Goal: Register for event/course

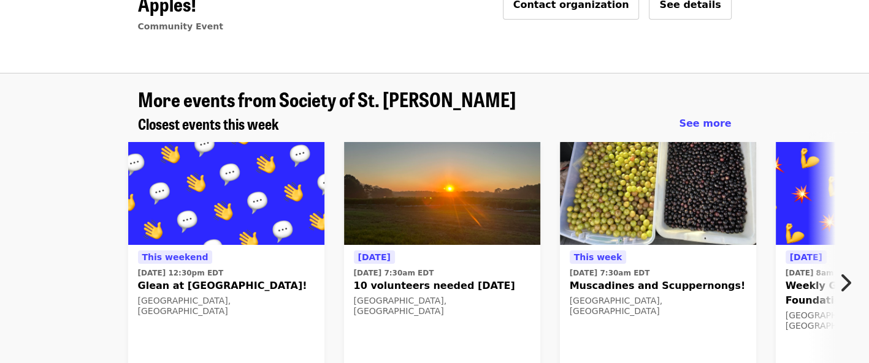
scroll to position [184, 0]
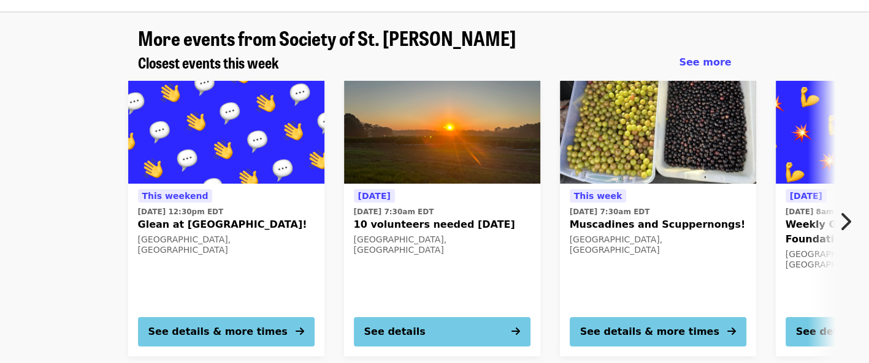
click at [845, 210] on icon "chevron-right icon" at bounding box center [844, 221] width 12 height 23
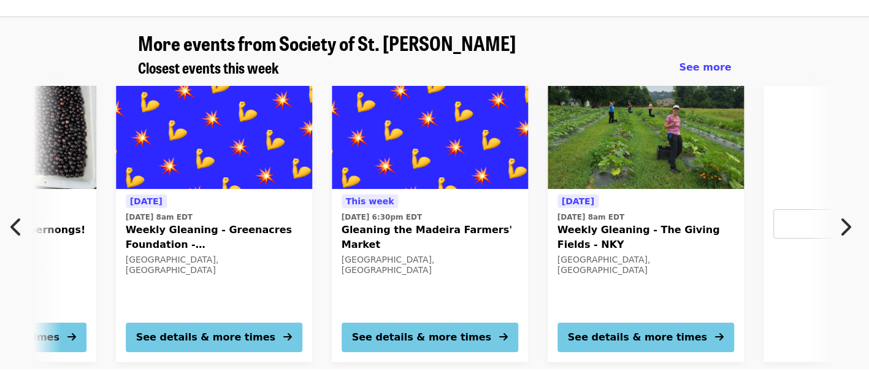
scroll to position [0, 0]
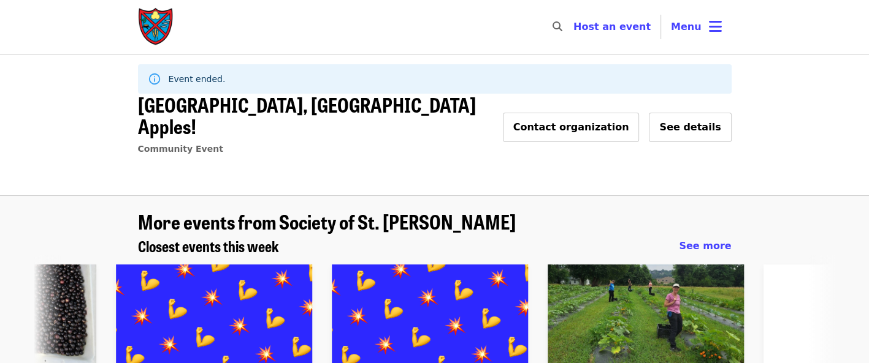
click at [150, 19] on img "Main navigation" at bounding box center [156, 26] width 37 height 39
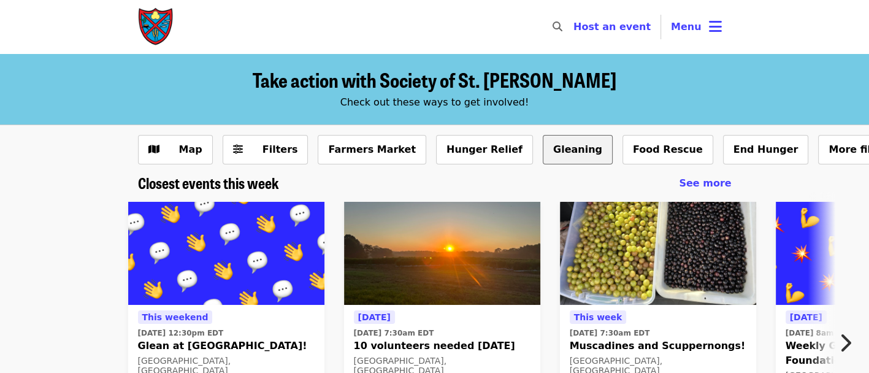
click at [542, 156] on button "Gleaning" at bounding box center [577, 149] width 70 height 29
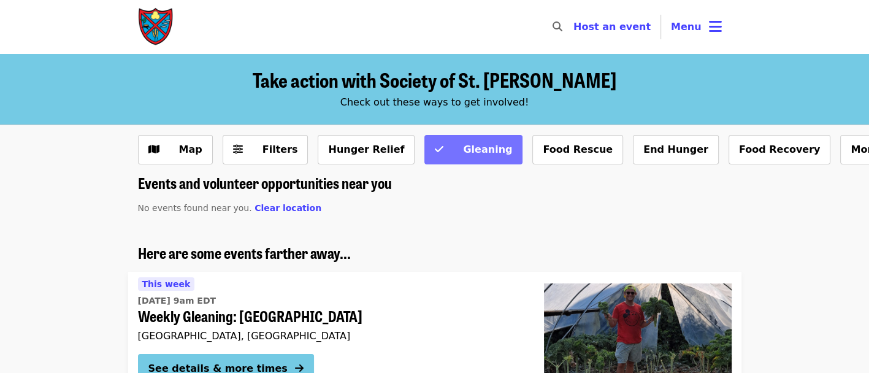
click at [463, 145] on span "Gleaning" at bounding box center [487, 149] width 49 height 12
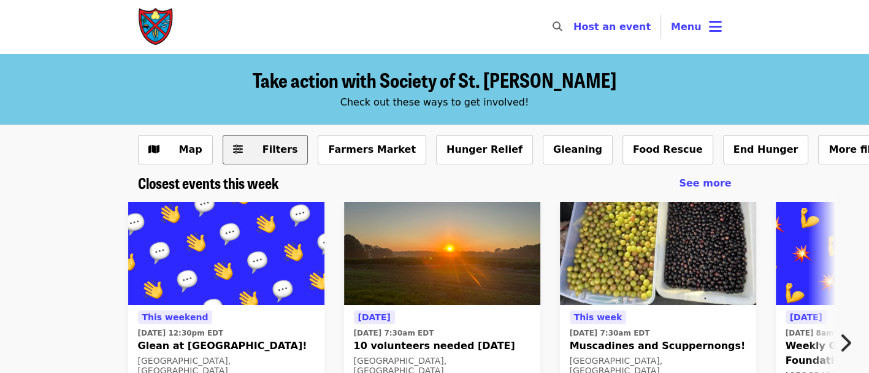
click at [242, 148] on button "Filters" at bounding box center [265, 149] width 86 height 29
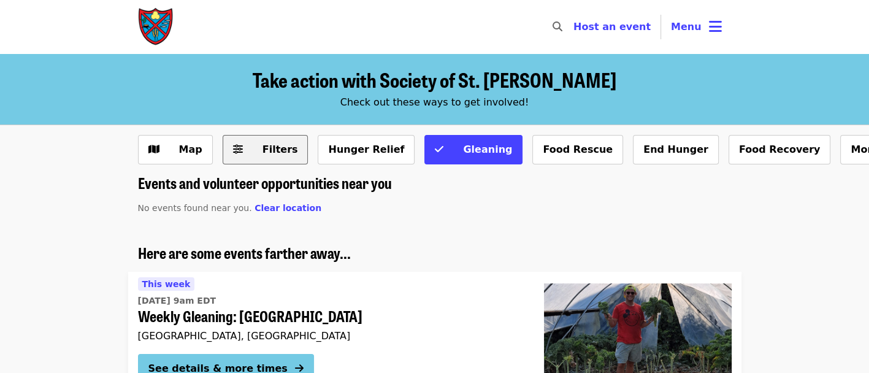
scroll to position [61, 0]
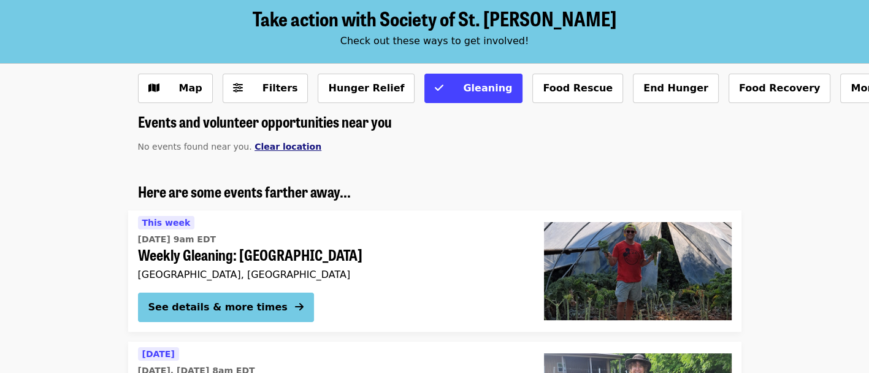
click at [270, 144] on span "Clear location" at bounding box center [287, 147] width 67 height 10
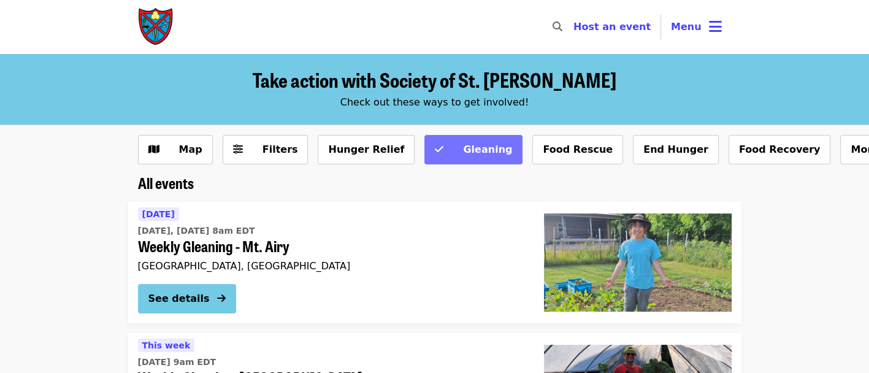
click at [451, 156] on span "Gleaning" at bounding box center [481, 149] width 61 height 15
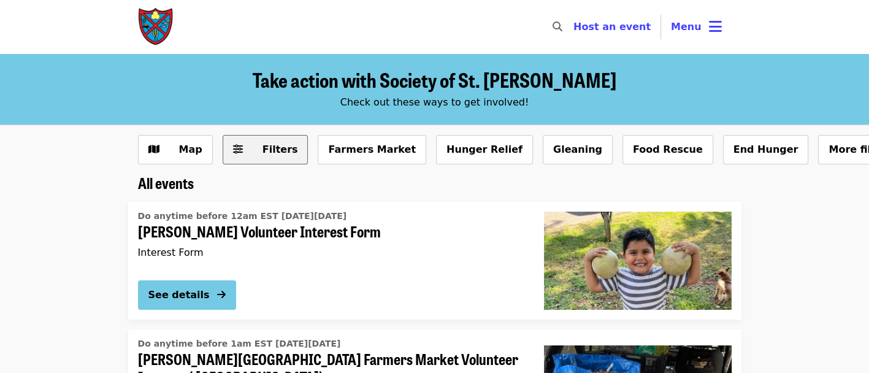
click at [262, 152] on span "Filters" at bounding box center [280, 149] width 36 height 12
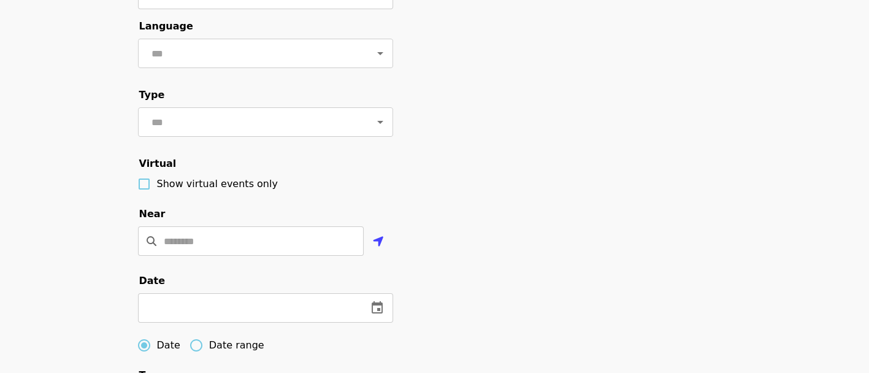
scroll to position [368, 0]
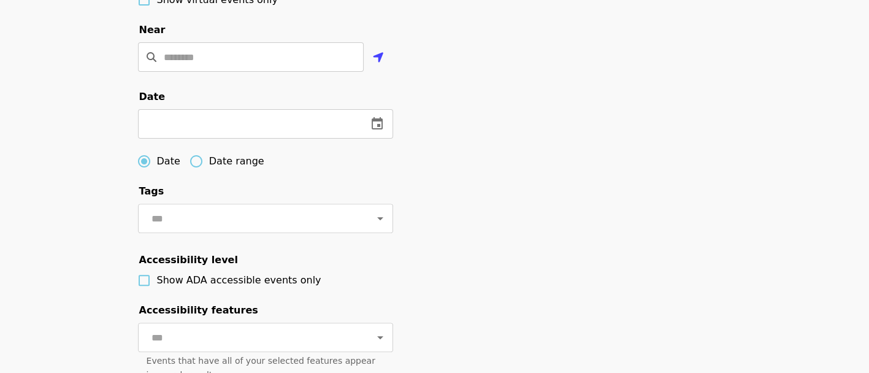
click at [226, 169] on span "Date range" at bounding box center [236, 161] width 55 height 15
click at [373, 129] on icon "change date" at bounding box center [376, 123] width 11 height 12
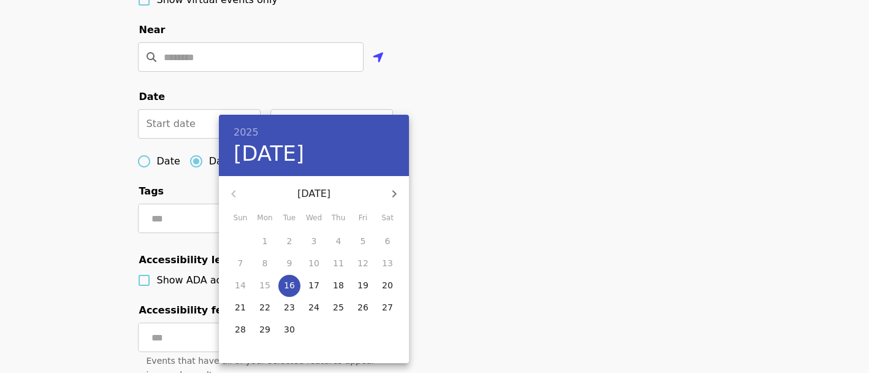
click at [394, 186] on icon "button" at bounding box center [394, 193] width 15 height 15
drag, startPoint x: 363, startPoint y: 327, endPoint x: 403, endPoint y: 307, distance: 44.4
click at [363, 326] on p "31" at bounding box center [362, 329] width 11 height 12
type input "**********"
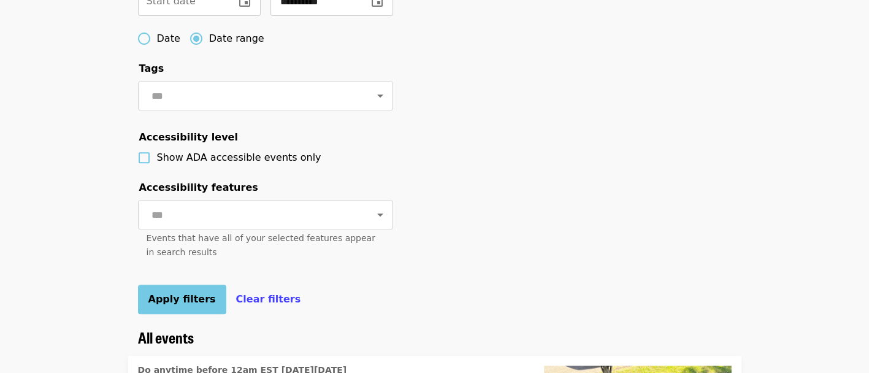
scroll to position [552, 0]
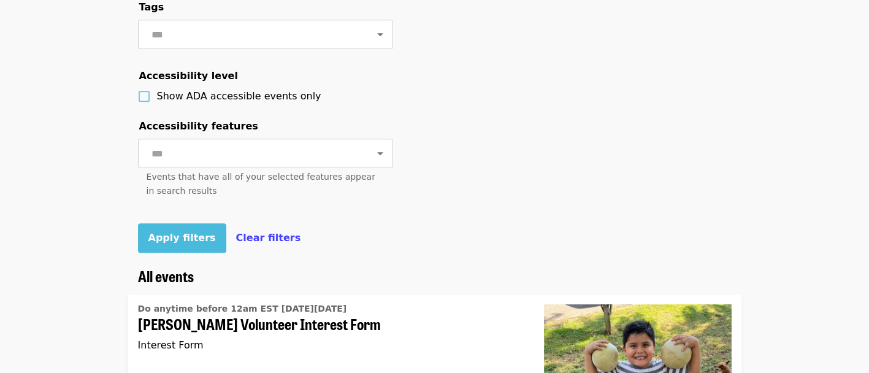
click at [173, 243] on span "Apply filters" at bounding box center [181, 238] width 67 height 12
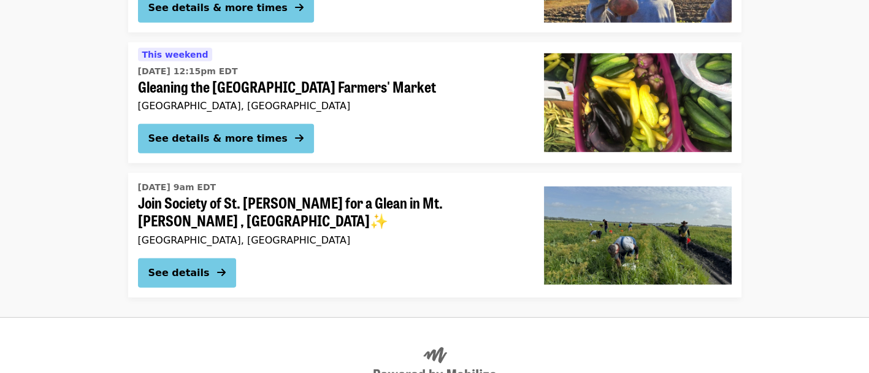
scroll to position [3413, 0]
